Goal: Navigation & Orientation: Find specific page/section

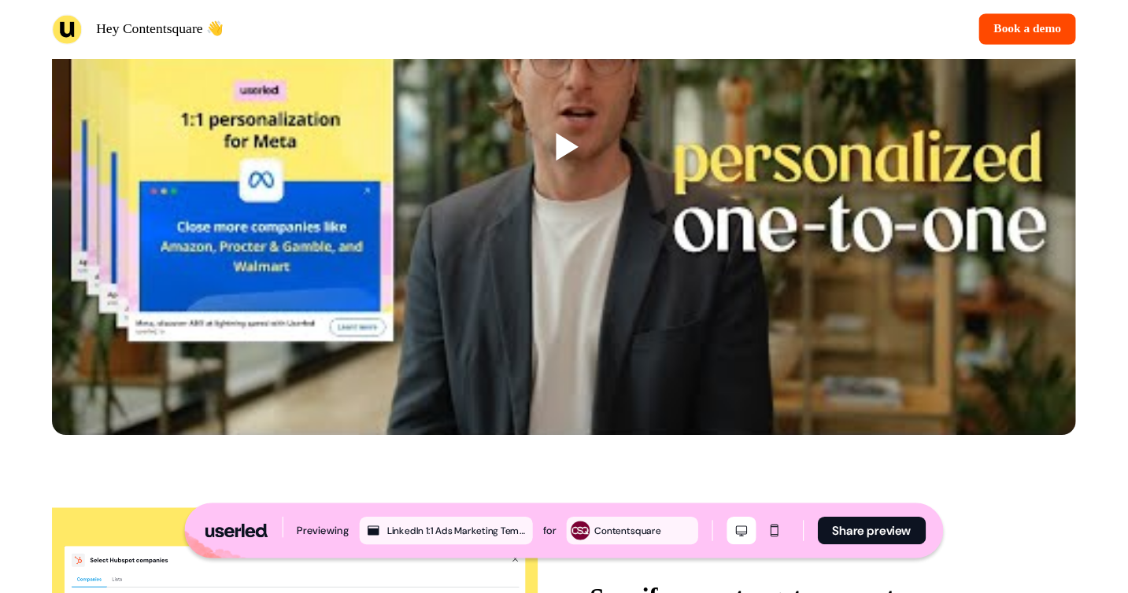
scroll to position [1384, 0]
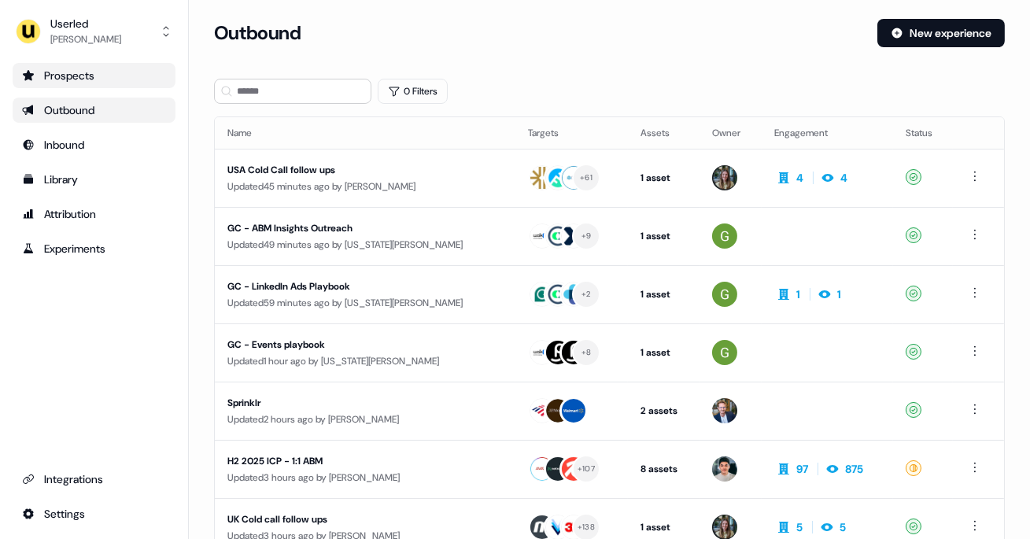
click at [60, 84] on link "Prospects" at bounding box center [94, 75] width 163 height 25
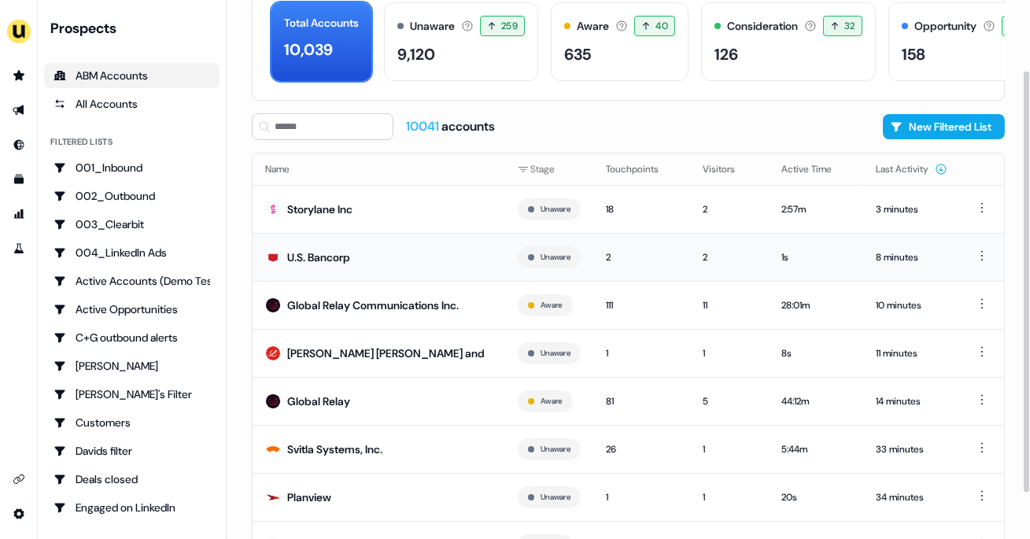
scroll to position [148, 0]
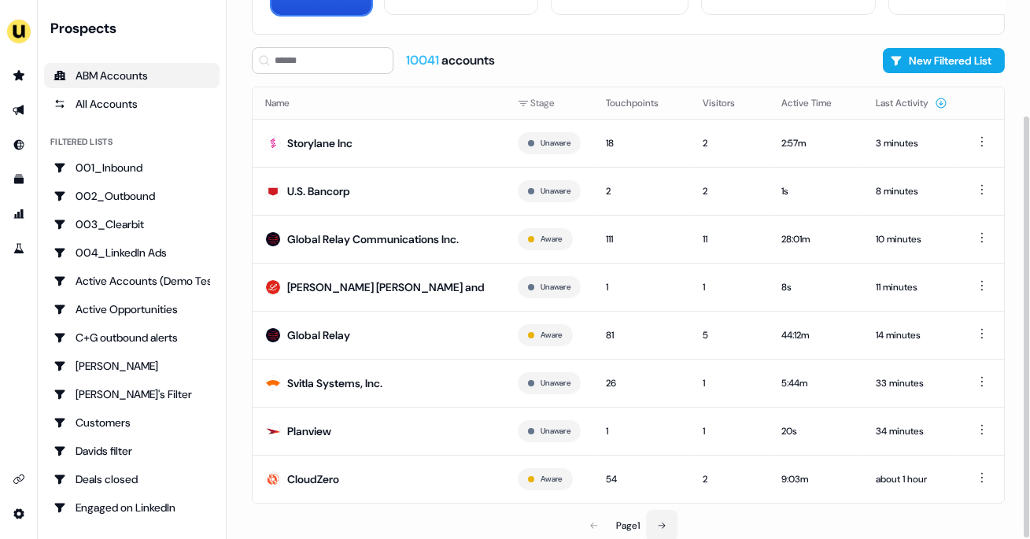
click at [662, 510] on button at bounding box center [661, 525] width 31 height 31
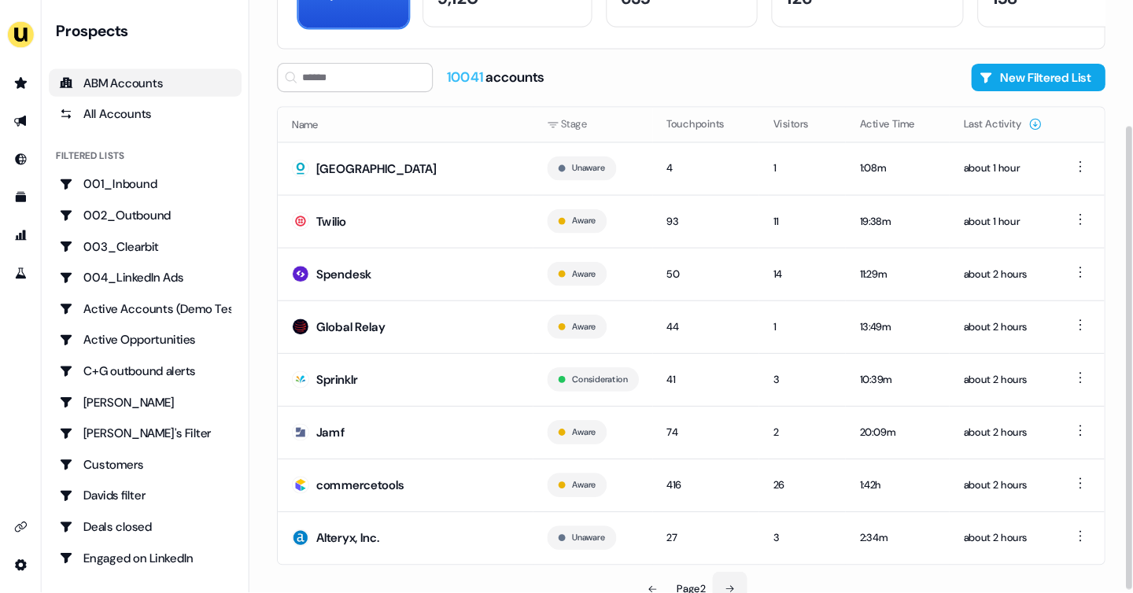
scroll to position [148, 0]
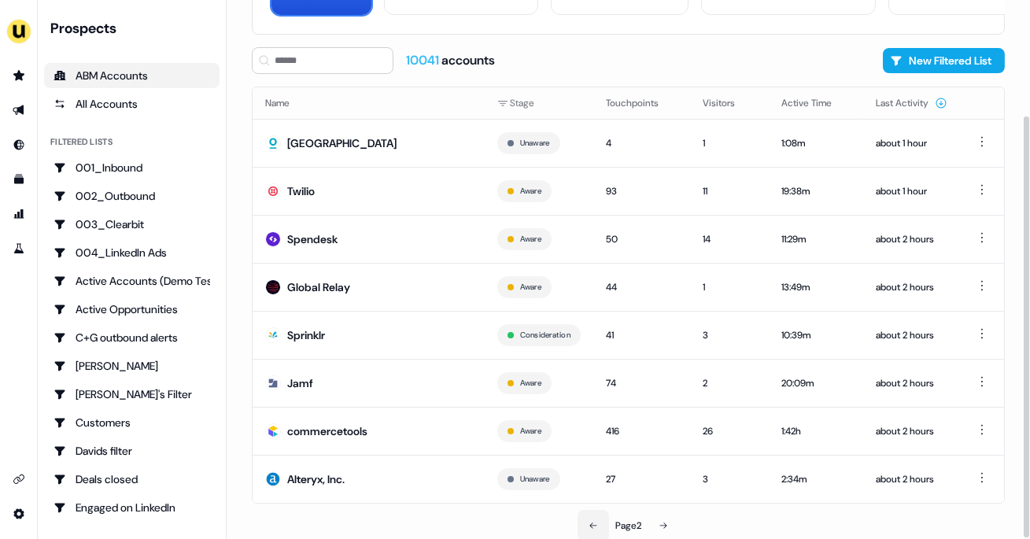
click at [593, 533] on button at bounding box center [593, 525] width 31 height 31
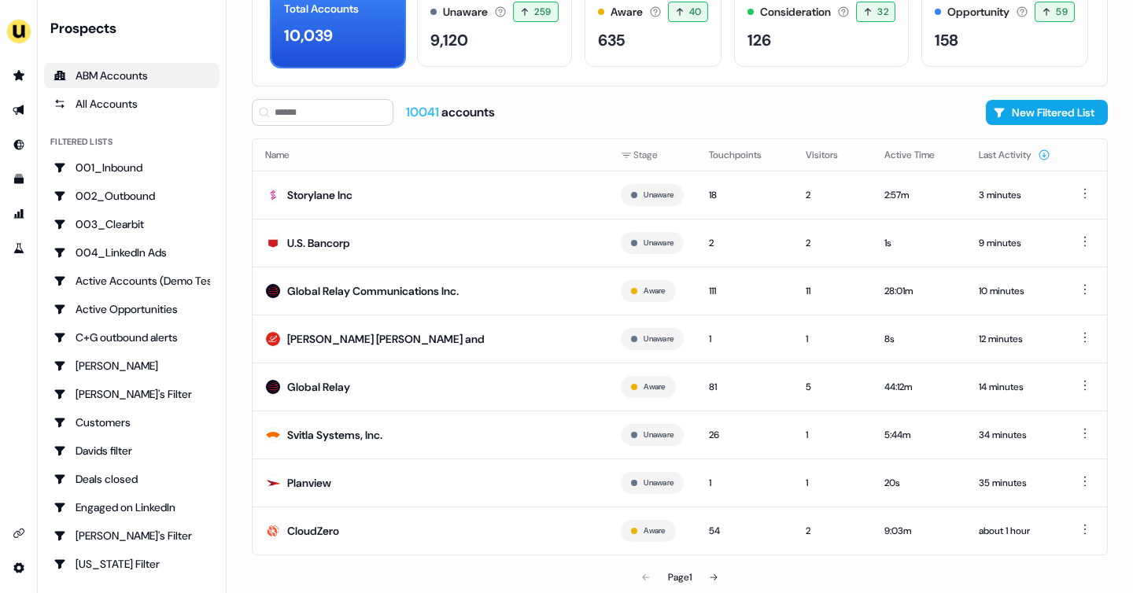
scroll to position [95, 0]
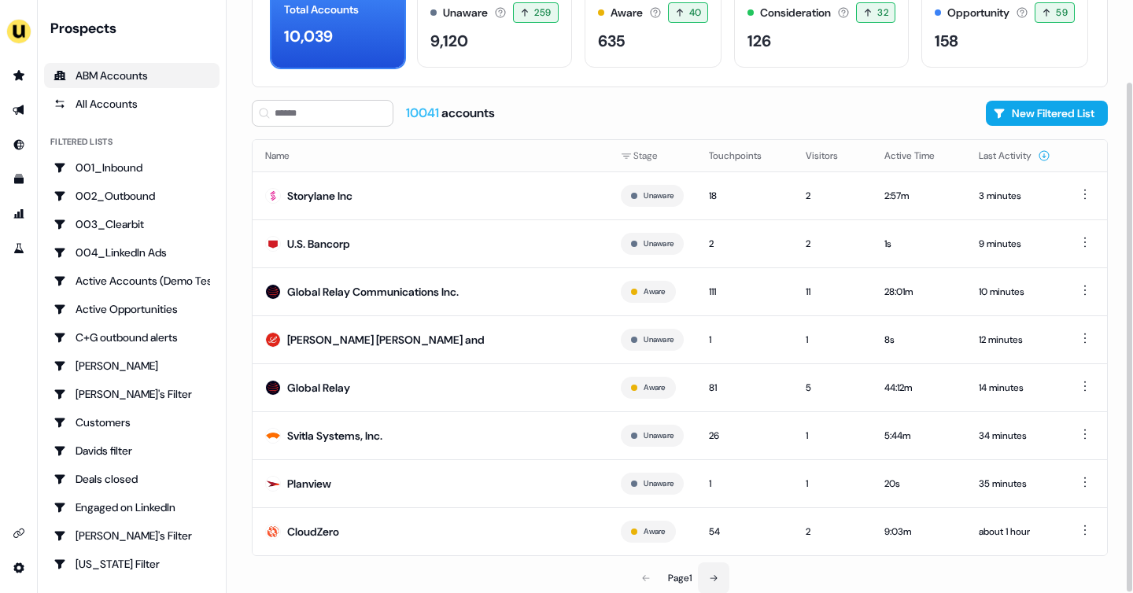
click at [708, 538] on button at bounding box center [713, 578] width 31 height 31
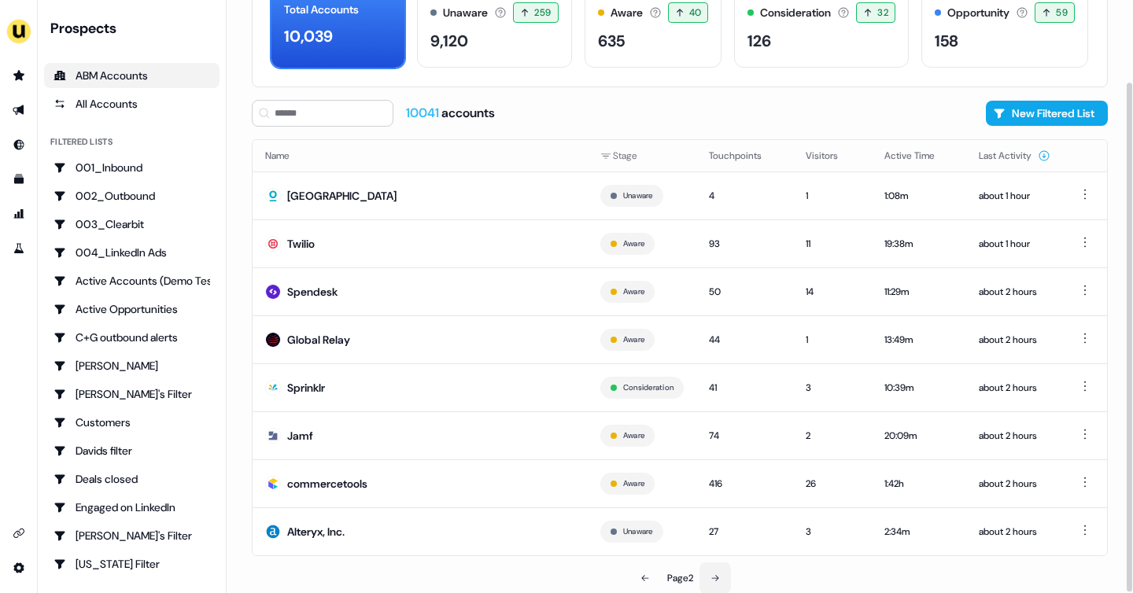
click at [708, 538] on button at bounding box center [715, 578] width 31 height 31
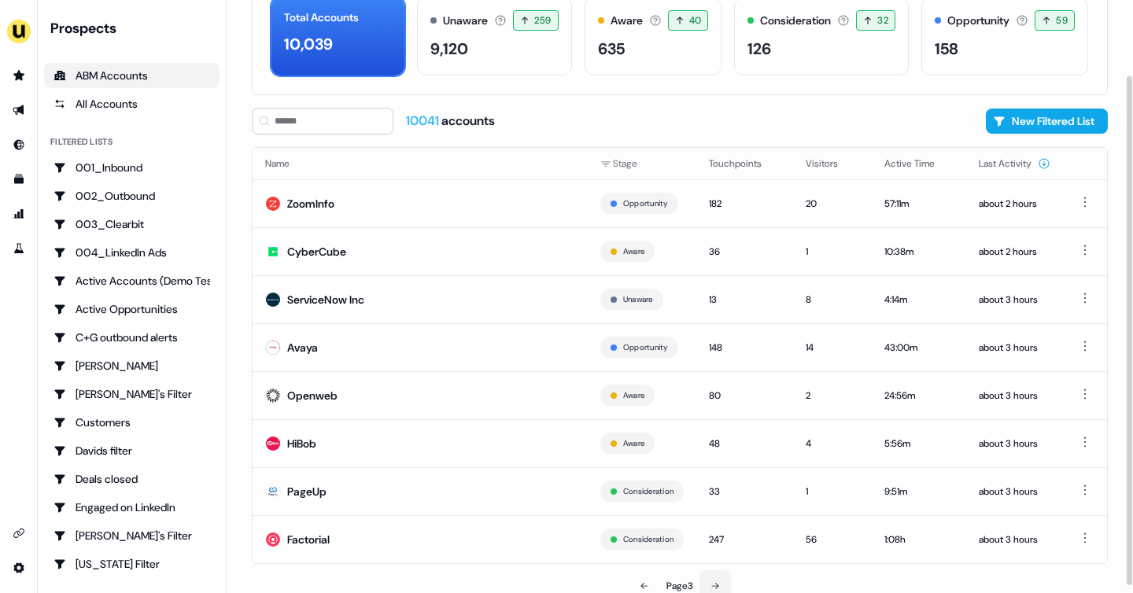
scroll to position [86, 0]
